Goal: Find specific page/section: Find specific page/section

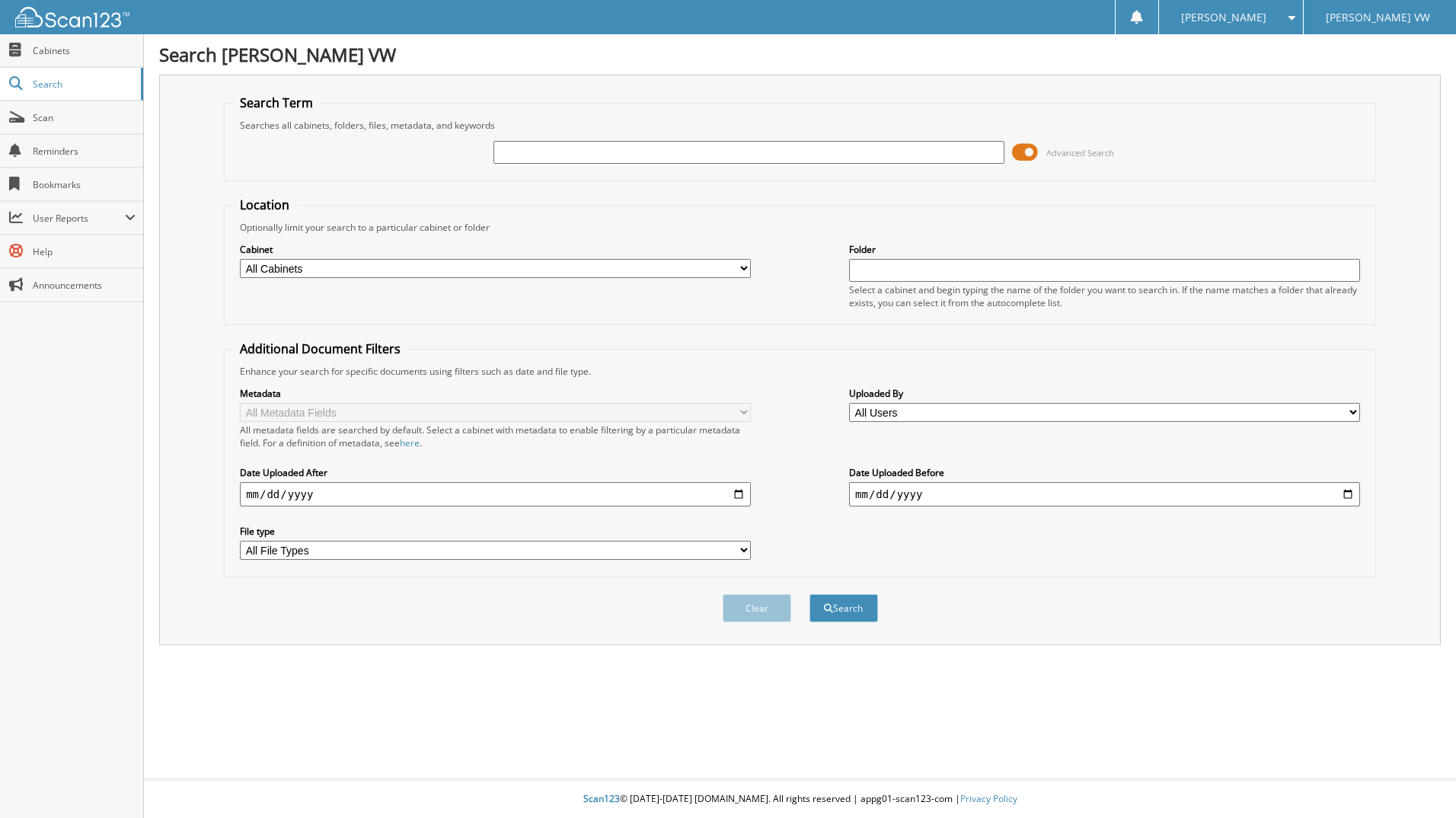
click at [878, 270] on input "text" at bounding box center [1104, 270] width 511 height 23
click at [745, 269] on select "All Cabinets CAR DEALS DEAD DEALS Needs Filing" at bounding box center [495, 269] width 511 height 19
select select "14613"
click at [240, 259] on select "All Cabinets CAR DEALS DEAD DEALS Needs Filing" at bounding box center [495, 269] width 511 height 19
click at [873, 267] on input "text" at bounding box center [1104, 270] width 511 height 23
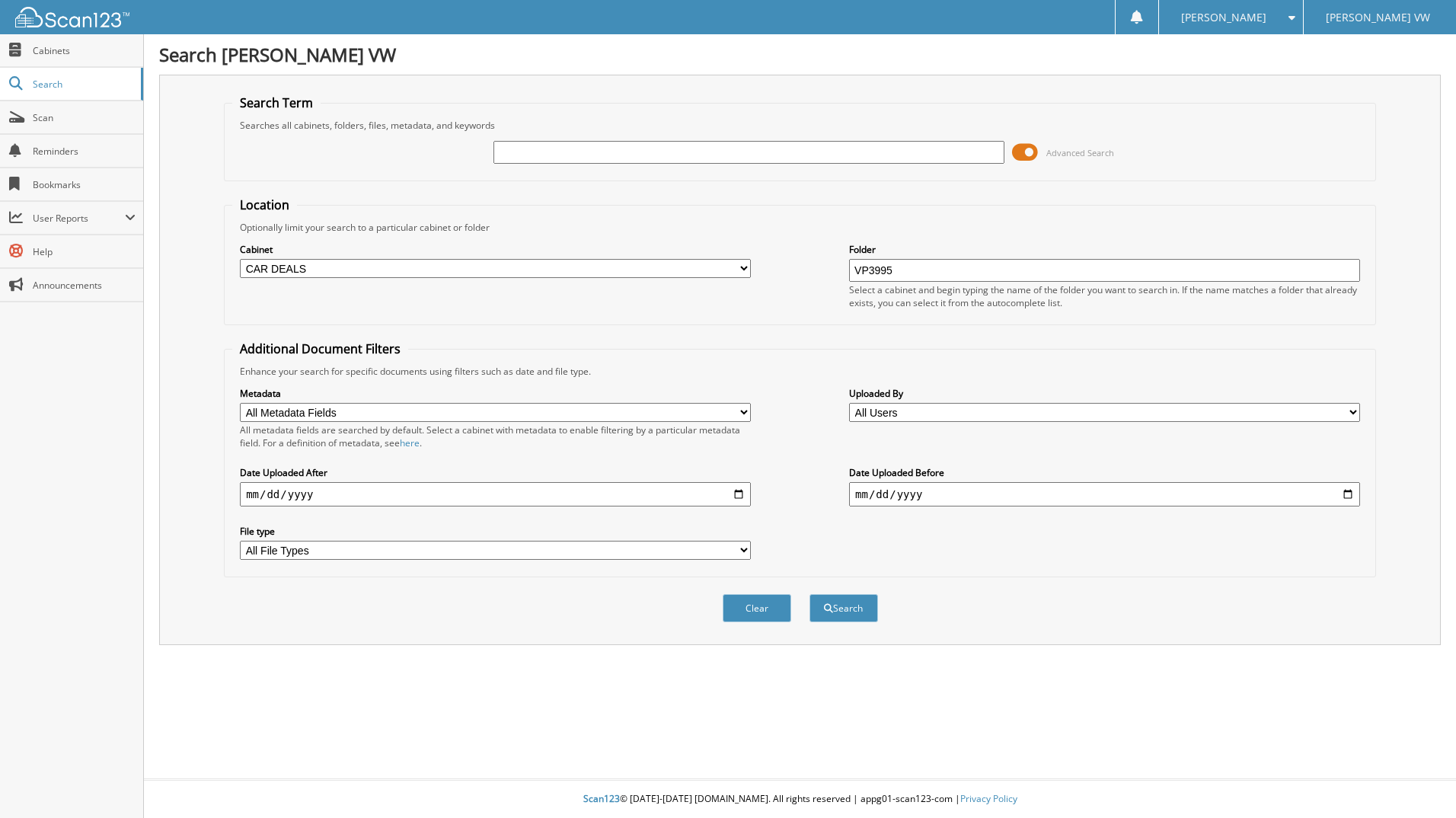
type input "VP3995"
click at [809, 594] on button "Search" at bounding box center [844, 608] width 68 height 28
click at [635, 149] on input "text" at bounding box center [749, 152] width 511 height 23
type input "VP3995"
click at [809, 594] on button "Search" at bounding box center [844, 608] width 68 height 28
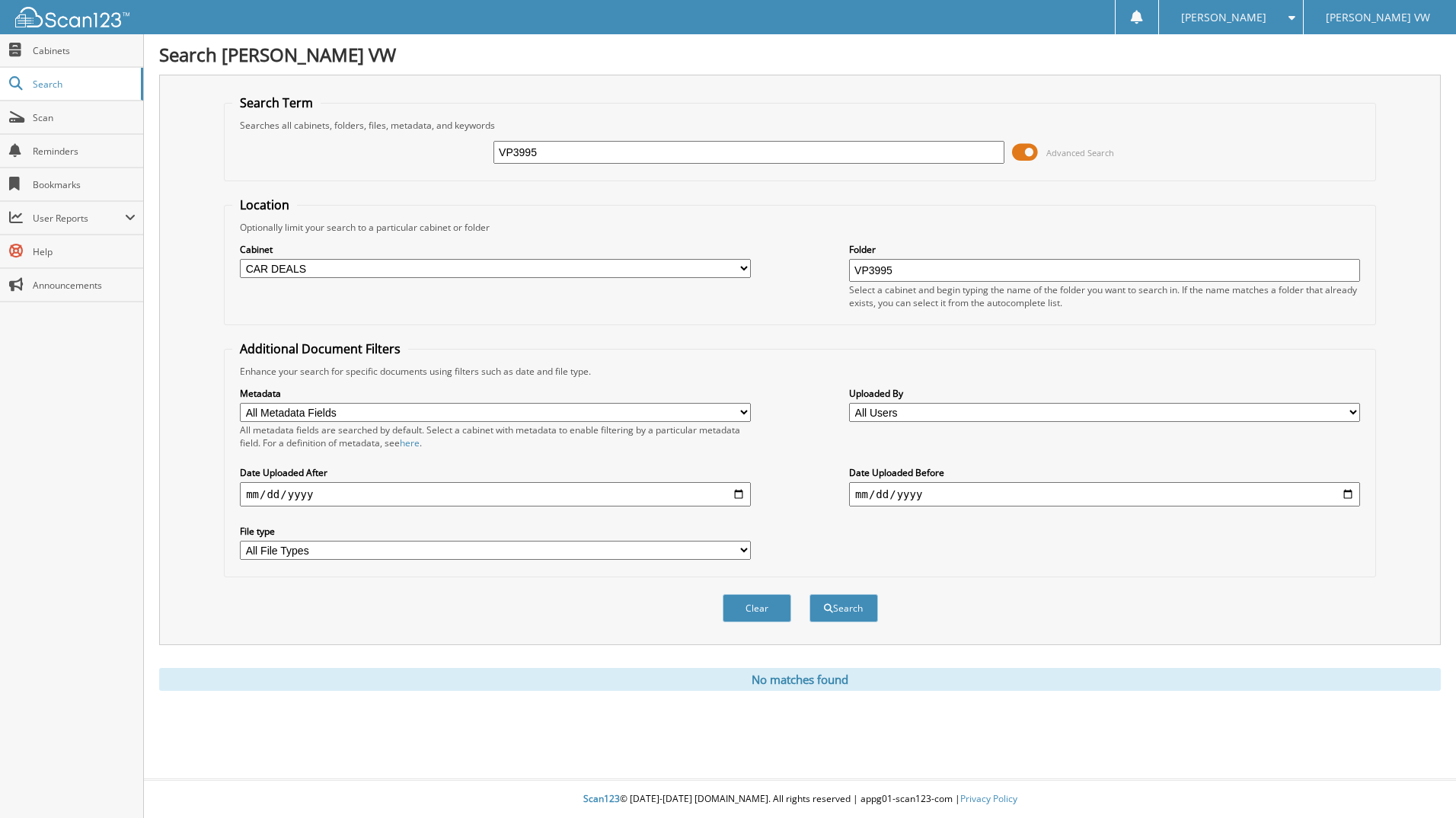
click at [914, 280] on input "VP3995" at bounding box center [1104, 270] width 511 height 23
type input "V"
click at [844, 613] on button "Search" at bounding box center [844, 608] width 68 height 28
click at [35, 113] on span "Scan" at bounding box center [83, 117] width 102 height 13
